Goal: Download file/media

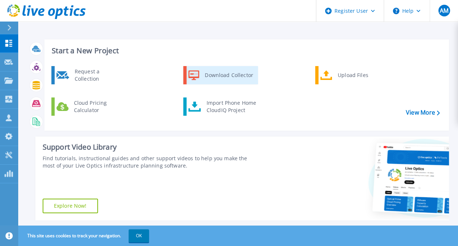
click at [209, 77] on div "Download Collector" at bounding box center [228, 75] width 55 height 15
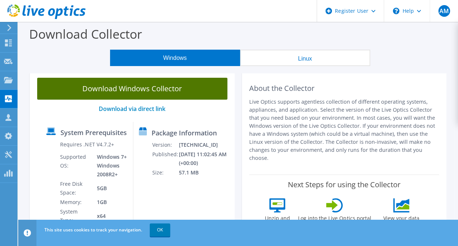
click at [116, 86] on link "Download Windows Collector" at bounding box center [132, 89] width 190 height 22
